Goal: Task Accomplishment & Management: Manage account settings

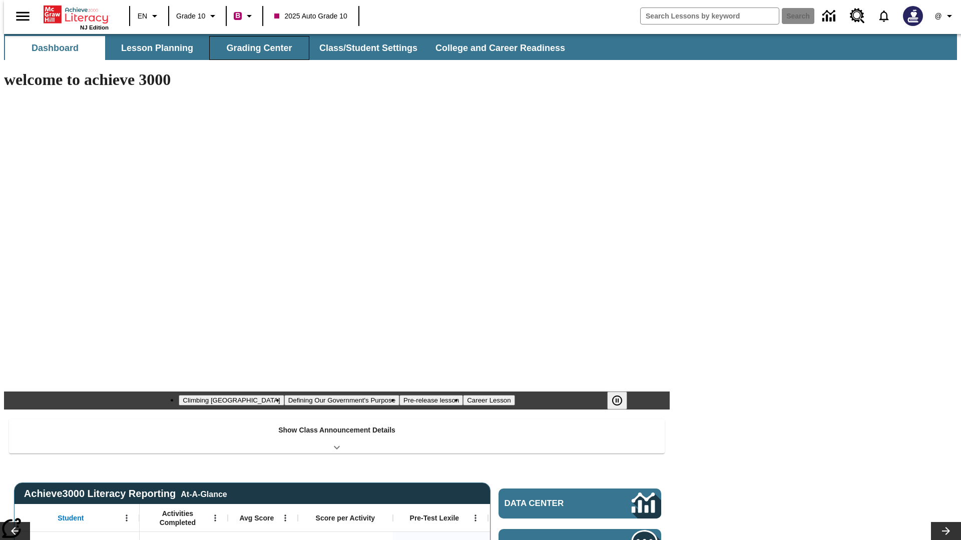
click at [255, 48] on button "Grading Center" at bounding box center [259, 48] width 100 height 24
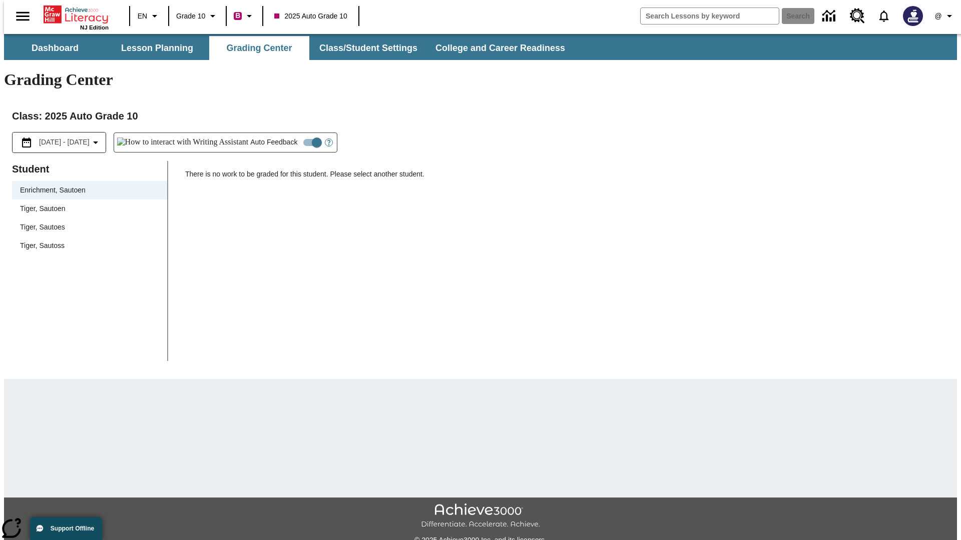
click at [86, 204] on span "Tiger, Sautoen" at bounding box center [89, 209] width 139 height 11
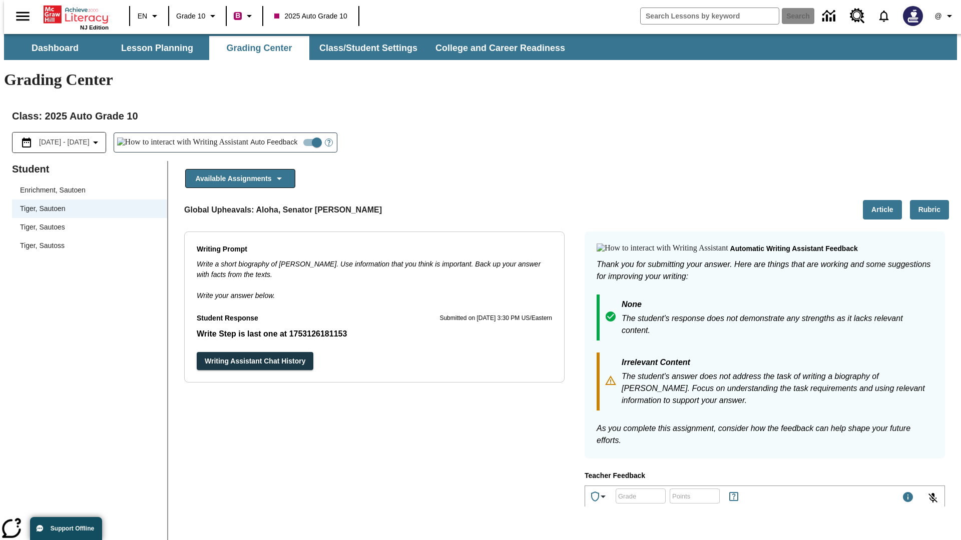
scroll to position [173, 0]
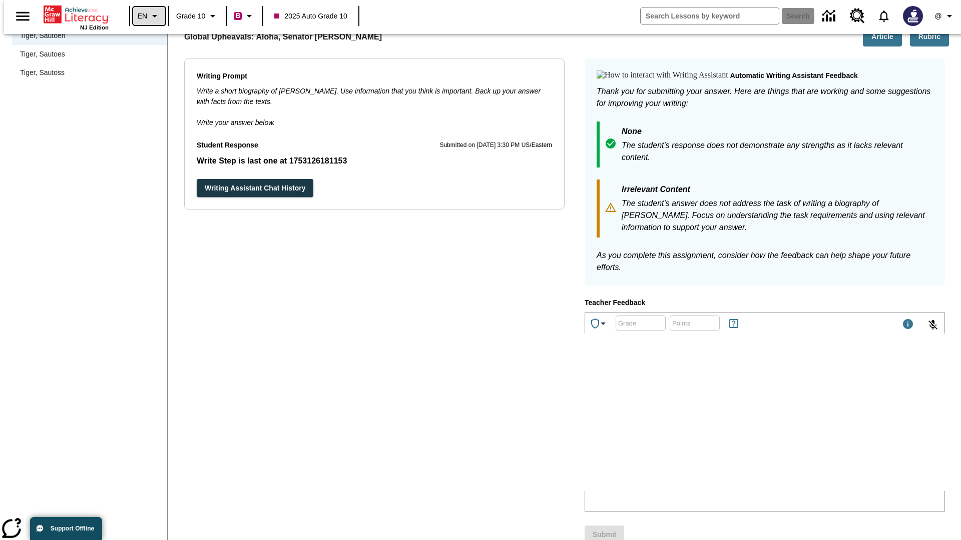
click at [149, 16] on icon "Language: EN, Select a language" at bounding box center [155, 16] width 12 height 12
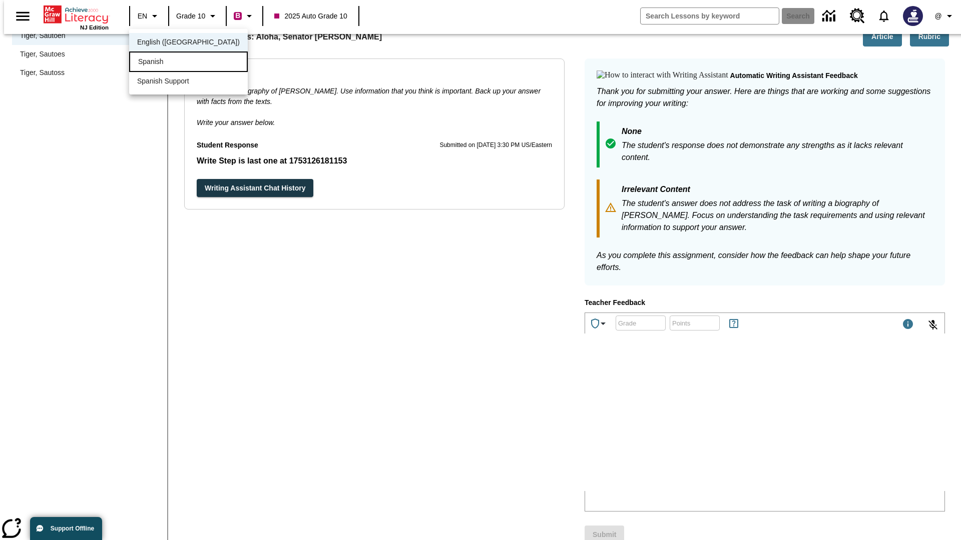
click at [167, 63] on div "Spanish" at bounding box center [188, 62] width 119 height 21
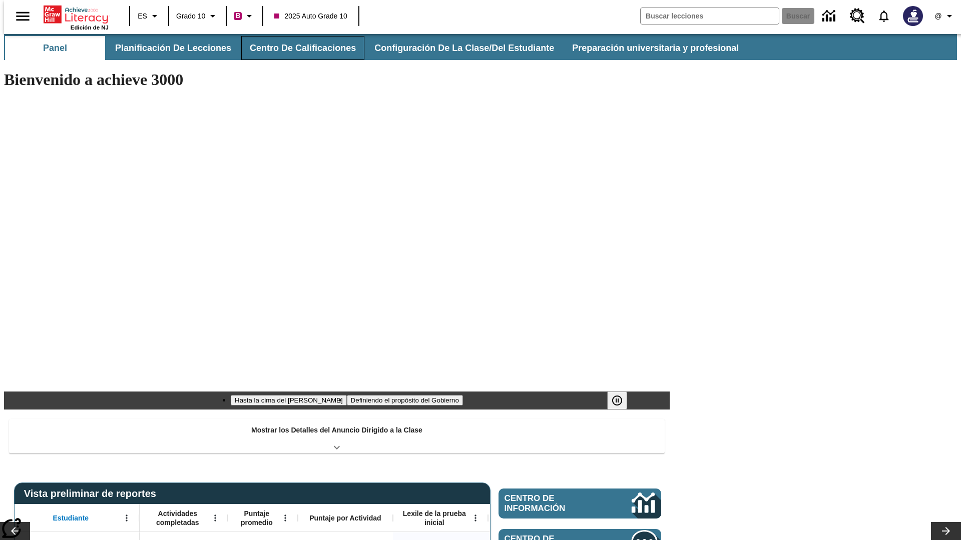
click at [294, 48] on button "Centro de calificaciones" at bounding box center [302, 48] width 123 height 24
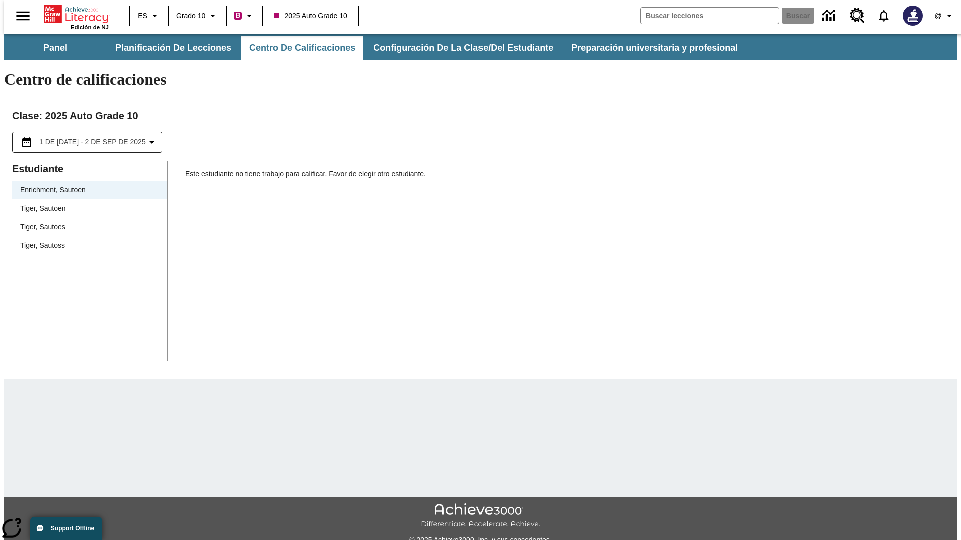
click at [86, 204] on span "Tiger, Sautoen" at bounding box center [89, 209] width 139 height 11
